Goal: Task Accomplishment & Management: Manage account settings

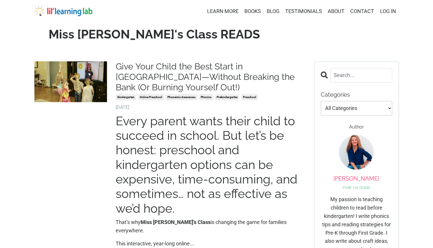
click at [388, 108] on select "All Categories Craft Kindergarten Online Preschool Phonemic Awareness Phonics P…" at bounding box center [356, 108] width 71 height 14
click at [387, 10] on link "LOG IN" at bounding box center [388, 11] width 16 height 6
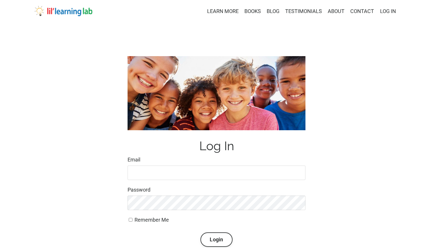
type input "[EMAIL_ADDRESS][DOMAIN_NAME]"
click at [252, 11] on link "BOOKS" at bounding box center [252, 11] width 16 height 8
